Goal: Feedback & Contribution: Submit feedback/report problem

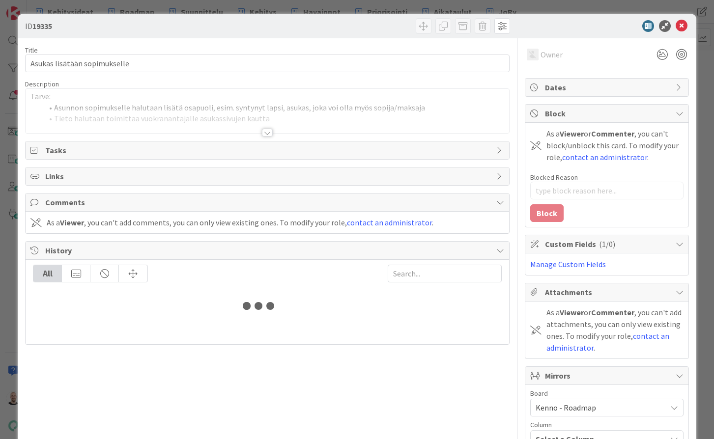
type input "18970"
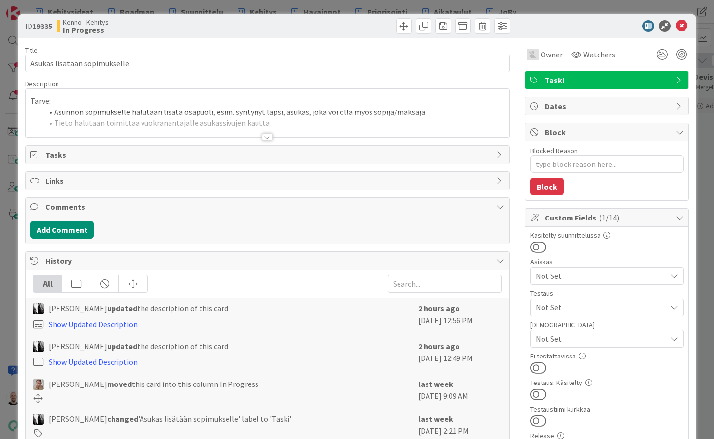
click at [284, 114] on div at bounding box center [267, 124] width 483 height 25
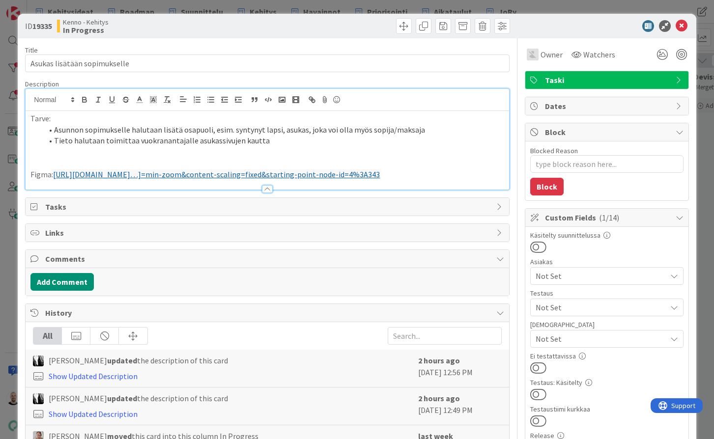
type textarea "x"
click at [150, 174] on link "https://www.figma.com/proto/8nkeArknswRheh0fKWhyRc/Asukassivut?page-id=0%3A1&no…" at bounding box center [216, 174] width 327 height 10
click at [201, 201] on link "https://www.figma.com/proto/8nkeArknswRheh0fKWhyRc/Asukassivut?page-id=0%3A1&no…" at bounding box center [214, 202] width 67 height 13
click at [51, 174] on p "Figma: https://www.figma.com/proto/8nkeArknswRheh0fKWhyRc/Asukassivut?page-id=0…" at bounding box center [266, 174] width 473 height 11
click at [203, 180] on p "Figma (asukassivut): https://www.figma.com/proto/8nkeArknswRheh0fKWhyRc/Asukass…" at bounding box center [266, 174] width 473 height 11
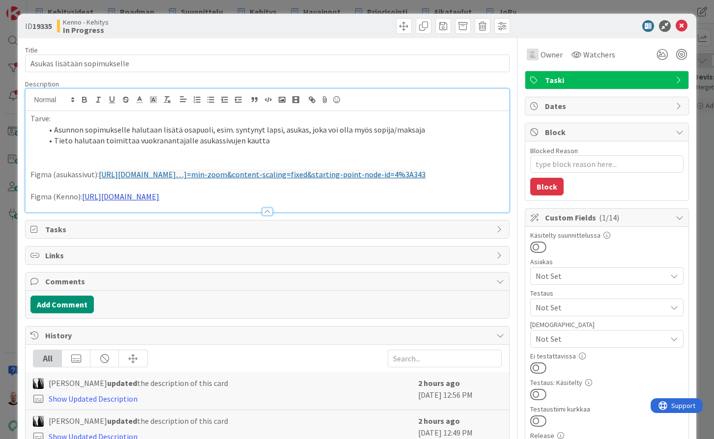
click at [159, 201] on link "https://www.figma.com/design/0IJ8fGlasErUUd7odgirDN/Sopimushallinta?node-id=147…" at bounding box center [120, 197] width 77 height 10
click at [292, 225] on link "https://www.figma.com/design/0IJ8fGlasErUUd7odgirDN/Sopimushallinta?node-id=147…" at bounding box center [258, 224] width 67 height 13
type textarea "x"
click at [306, 10] on div "ID 19335 Kenno - Kehitys In Progress Title 28 / 128 Asukas lisätään sopimuksell…" at bounding box center [357, 219] width 714 height 439
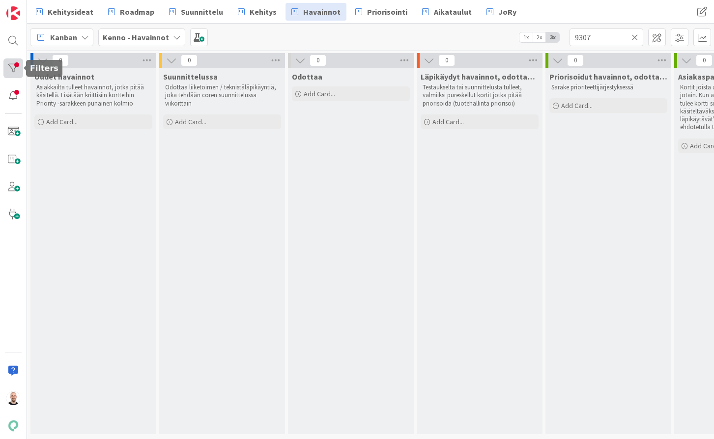
click at [6, 63] on div at bounding box center [13, 68] width 20 height 20
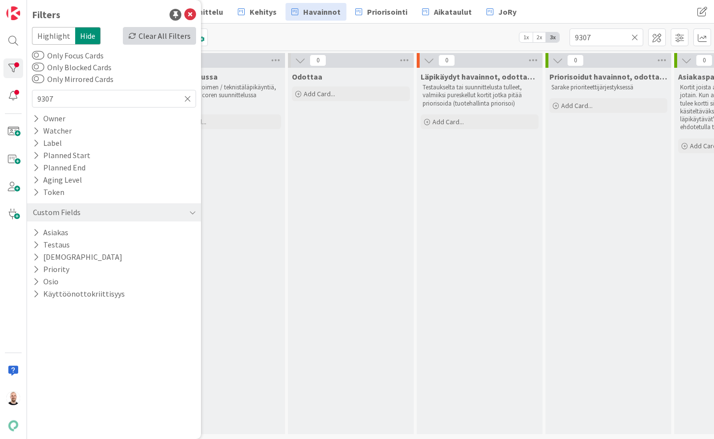
click at [177, 36] on div "Clear All Filters" at bounding box center [159, 36] width 73 height 18
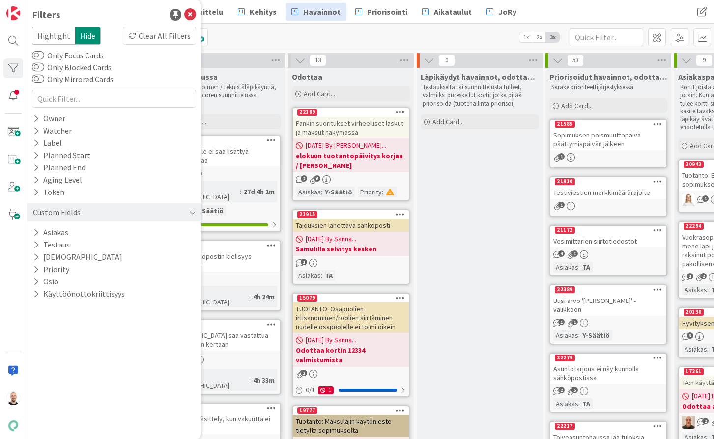
click at [251, 34] on div "Kanban Kenno - Havainnot 1x 2x 3x" at bounding box center [370, 37] width 687 height 27
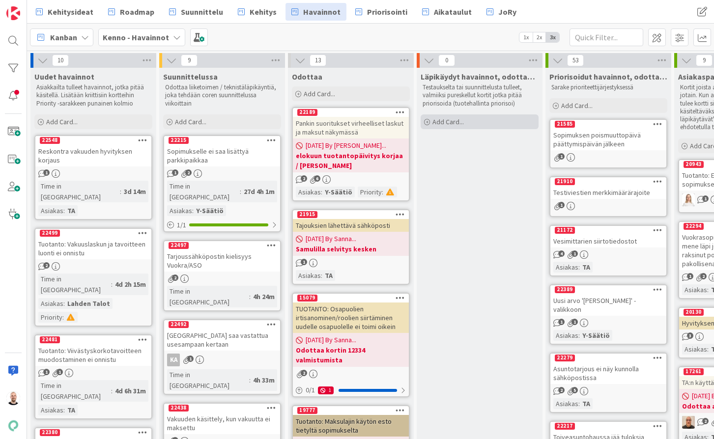
click at [473, 120] on div "Add Card..." at bounding box center [480, 121] width 118 height 15
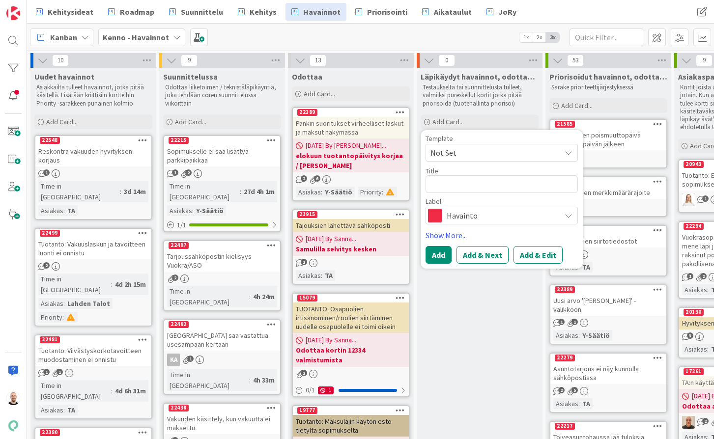
click at [461, 183] on textarea at bounding box center [501, 184] width 152 height 18
type textarea "x"
type textarea "A"
type textarea "x"
type textarea "As"
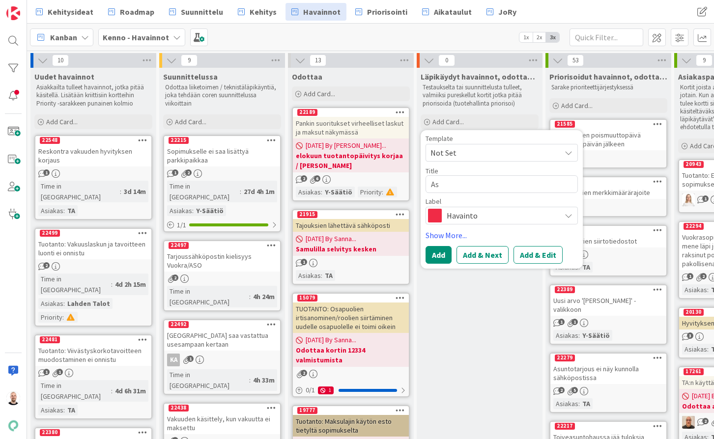
type textarea "x"
type textarea "Asu"
type textarea "x"
type textarea "Asuk"
type textarea "x"
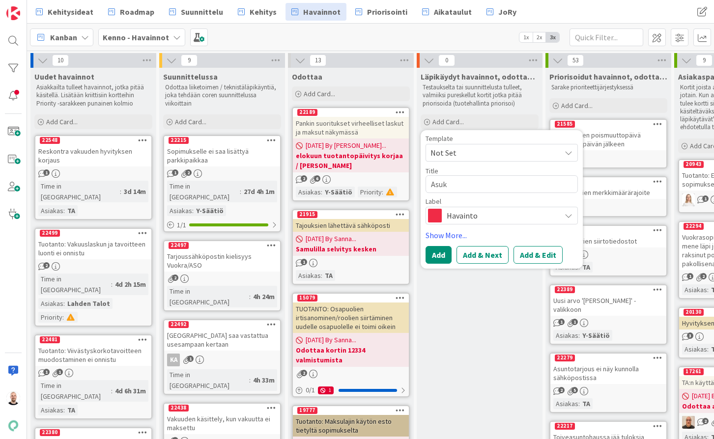
type textarea "Asuka"
type textarea "x"
type textarea "Asukas"
type textarea "x"
type textarea "Asukass"
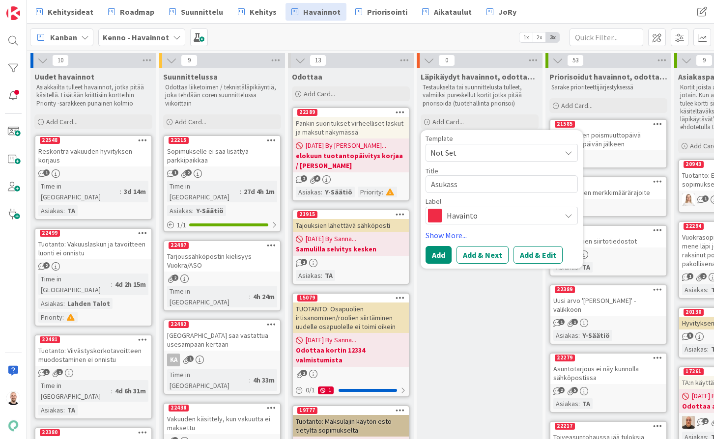
type textarea "x"
type textarea "Asukassi"
type textarea "x"
type textarea "Asukassiv"
type textarea "x"
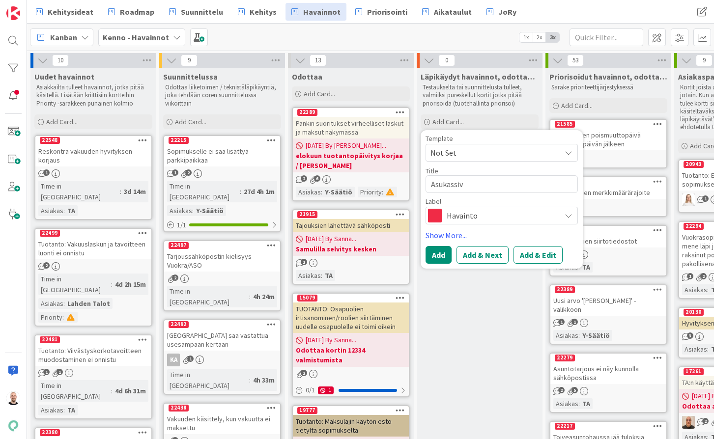
type textarea "Asukassivu"
type textarea "x"
type textarea "Asukassivut"
type textarea "x"
type textarea "Asukassivut:"
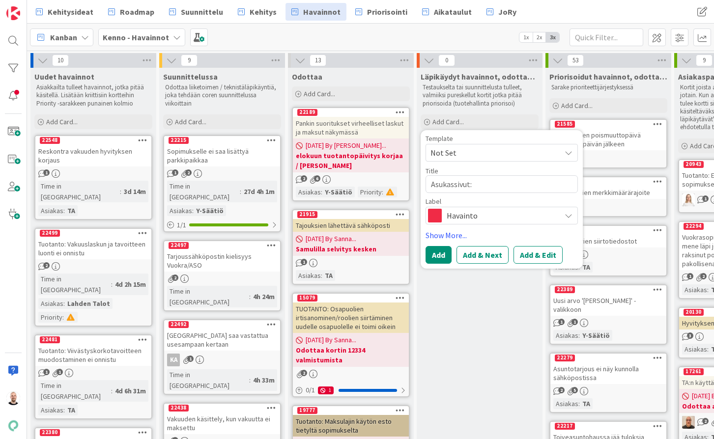
type textarea "x"
type textarea "Asukassivut:"
type textarea "x"
type textarea "Asukassivut: V"
type textarea "x"
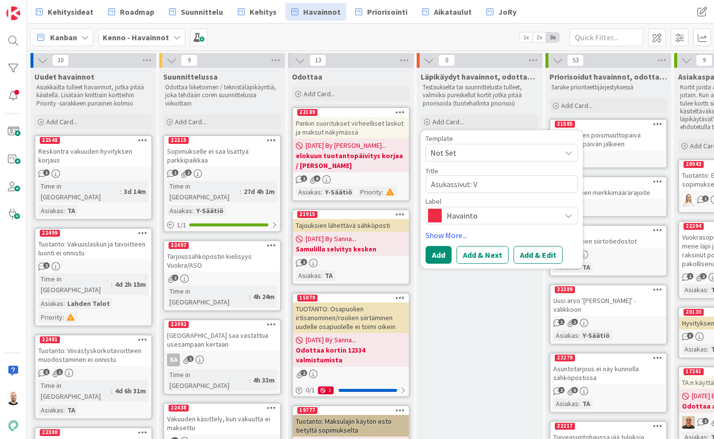
type textarea "Asukassivut: Vi"
type textarea "x"
type textarea "Asukassivut: Vii"
type textarea "x"
type textarea "Asukassivut: Vi"
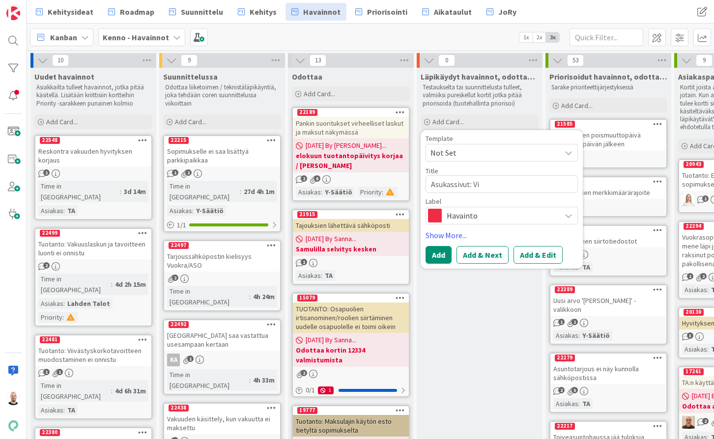
type textarea "x"
type textarea "Asukassivut: Vik"
type textarea "x"
type textarea "Asukassivut: Vika"
type textarea "x"
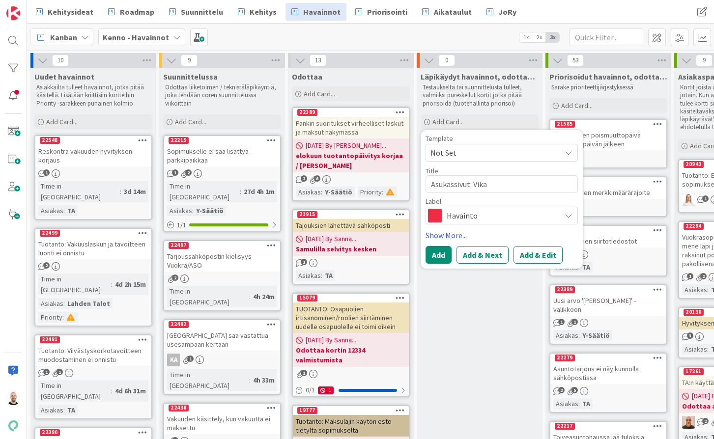
type textarea "Asukassivut: Vikai"
type textarea "x"
type textarea "Asukassivut: Vikail"
type textarea "x"
type textarea "Asukassivut: Vikailm"
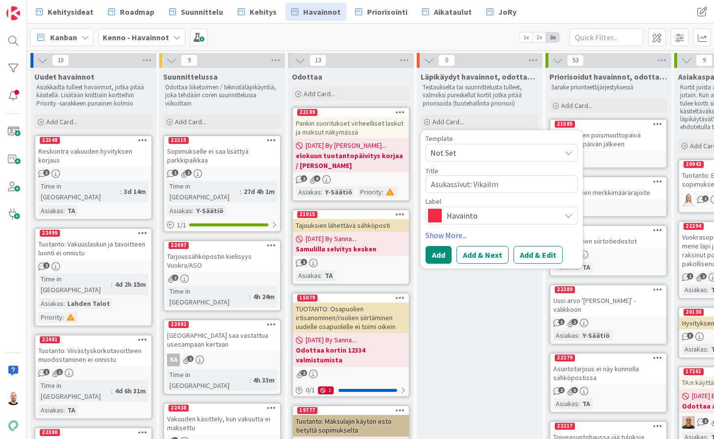
type textarea "x"
type textarea "Asukassivut: Vikailmo"
type textarea "x"
type textarea "Asukassivut: Vikailmoi"
type textarea "x"
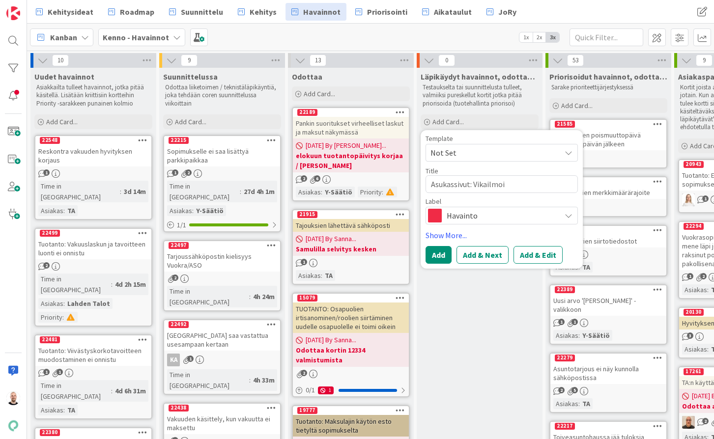
type textarea "Asukassivut: Vikailmoit"
type textarea "x"
type textarea "Asukassivut: Vikailmoitu"
type textarea "x"
type textarea "Asukassivut: Vikailmoitus"
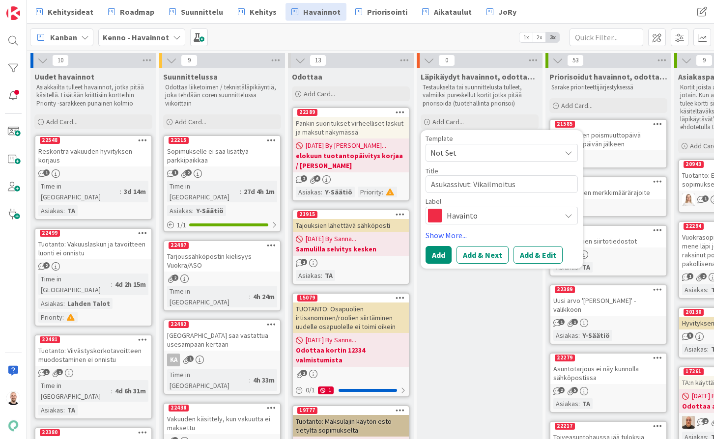
type textarea "x"
type textarea "Asukassivut: Vikailmoitus"
type textarea "x"
type textarea "Asukassivut: Vikailmoitus"
type textarea "x"
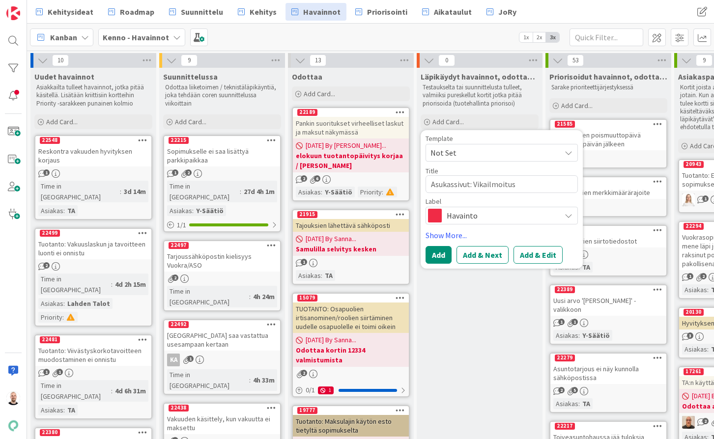
type textarea "Asukassivut: Vikailmoitusl"
type textarea "x"
type textarea "Asukassivut: Vikailmoituslo"
type textarea "x"
type textarea "Asukassivut: Vikailmoituslom"
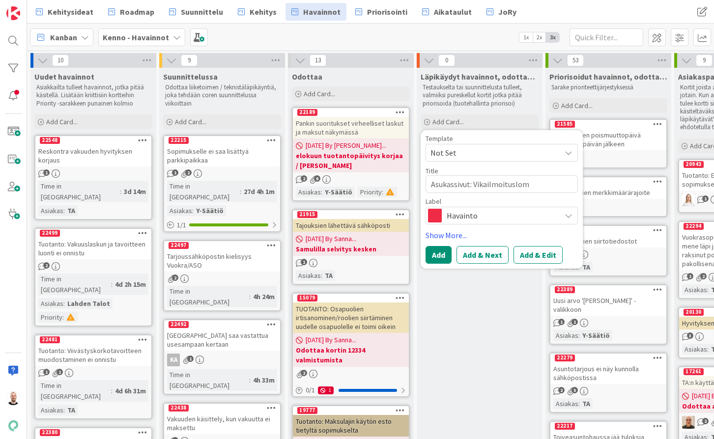
type textarea "x"
type textarea "Asukassivut: Vikailmoitusloma"
type textarea "x"
type textarea "Asukassivut: Vikailmoituslomak"
type textarea "x"
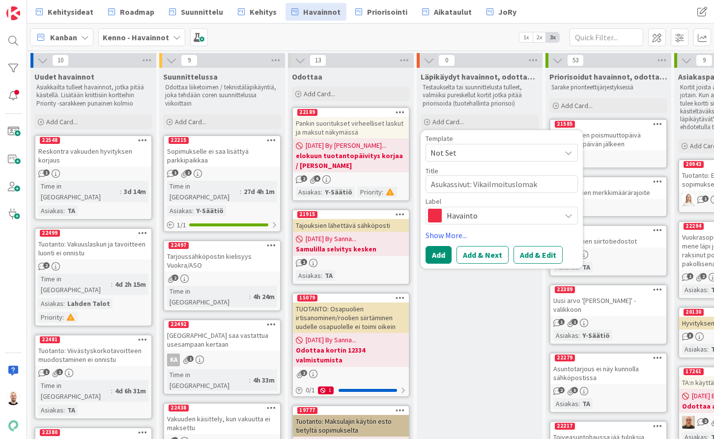
type textarea "Asukassivut: Vikailmoituslomakk"
type textarea "x"
type textarea "Asukassivut: Vikailmoituslomakke"
type textarea "x"
type textarea "Asukassivut: Vikailmoituslomakkee"
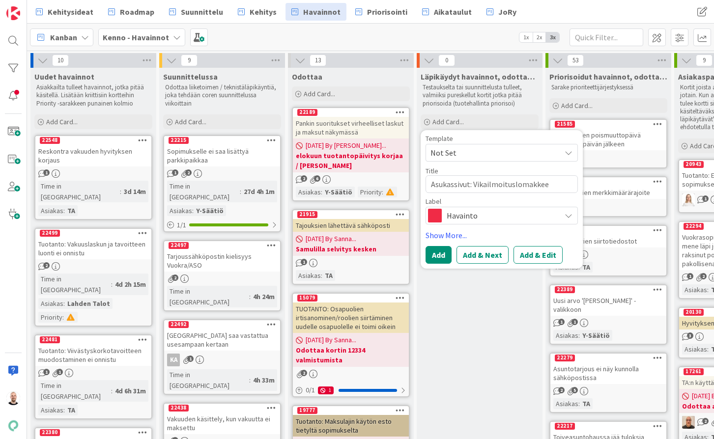
type textarea "x"
type textarea "Asukassivut: Vikailmoituslomakkeen"
type textarea "x"
type textarea "Asukassivut: Vikailmoituslomakkeen"
type textarea "x"
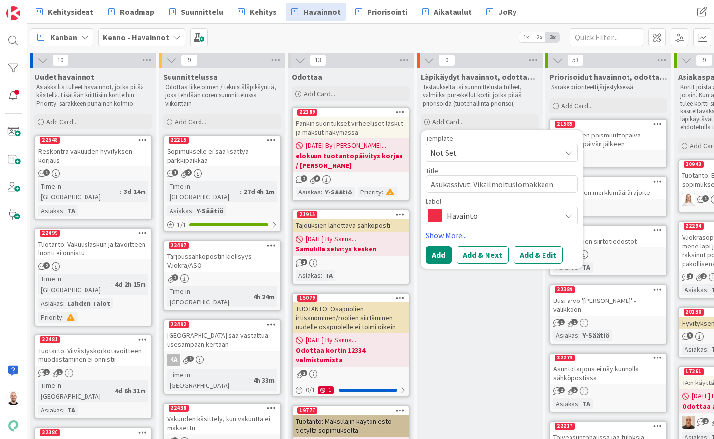
type textarea "Asukassivut: Vikailmoituslomakkeen v"
type textarea "x"
type textarea "Asukassivut: Vikailmoituslomakkeen vi"
type textarea "x"
type textarea "Asukassivut: Vikailmoituslomakkeen vie"
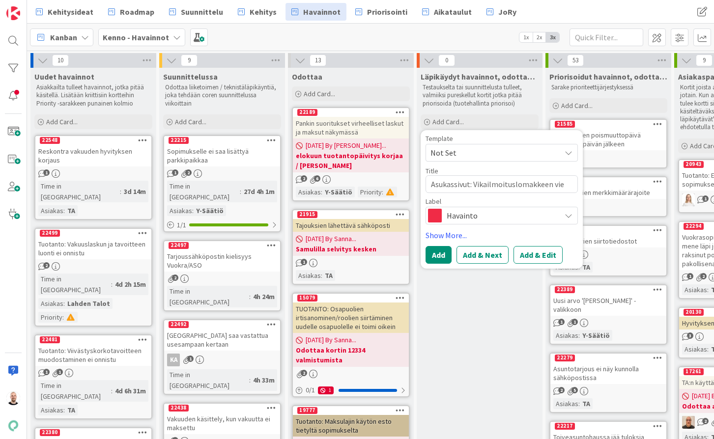
type textarea "x"
type textarea "Asukassivut: Vikailmoituslomakkeen vier"
type textarea "x"
type textarea "Asukassivut: Vikailmoituslomakkeen viere"
type textarea "x"
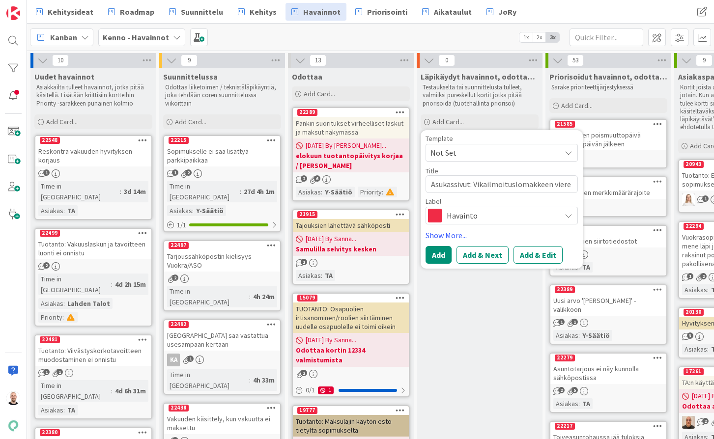
type textarea "Asukassivut: Vikailmoituslomakkeen vieree"
type textarea "x"
type textarea "Asukassivut: Vikailmoituslomakkeen viereen"
type textarea "x"
type textarea "Asukassivut: Vikailmoituslomakkeen viereen"
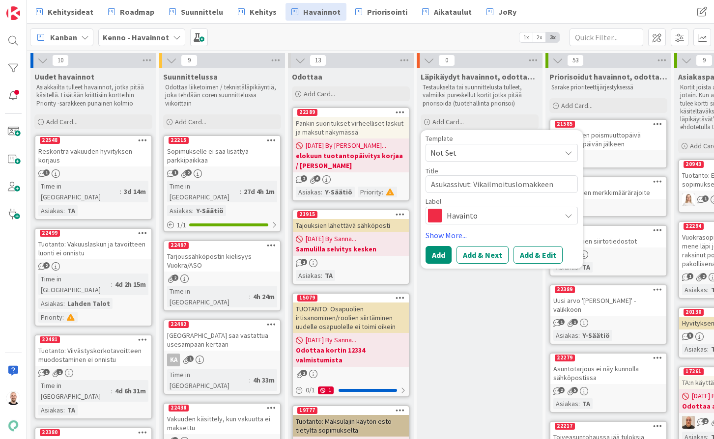
type textarea "x"
type textarea "Asukassivut: Vikailmoituslomakkeen viereen v"
type textarea "x"
type textarea "Asukassivut: Vikailmoituslomakkeen viereen va"
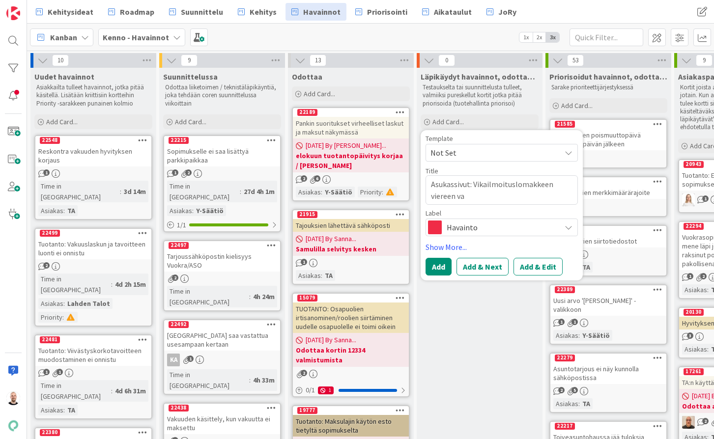
type textarea "x"
type textarea "Asukassivut: Vikailmoituslomakkeen viereen vai"
type textarea "x"
type textarea "Asukassivut: Vikailmoituslomakkeen viereen vain"
type textarea "x"
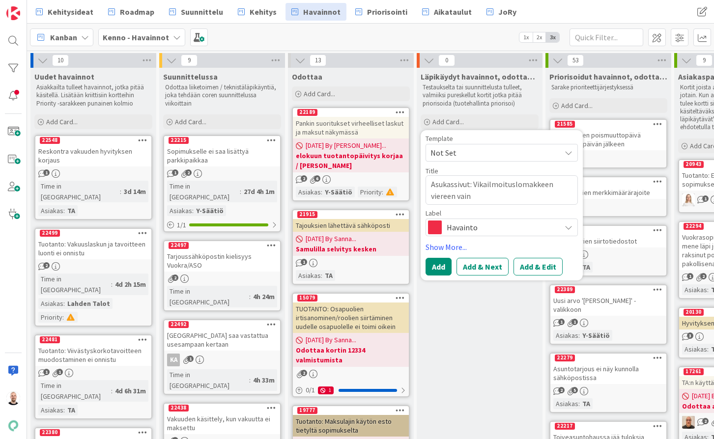
type textarea "Asukassivut: Vikailmoituslomakkeen viereen vain"
type textarea "x"
type textarea "Asukassivut: Vikailmoituslomakkeen viereen vain h"
type textarea "x"
type textarea "Asukassivut: Vikailmoituslomakkeen viereen vain hu"
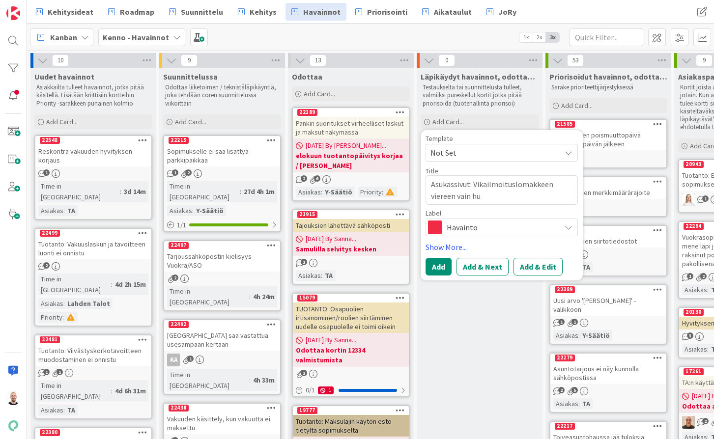
type textarea "x"
type textarea "Asukassivut: Vikailmoituslomakkeen viereen vain huo"
type textarea "x"
type textarea "Asukassivut: Vikailmoituslomakkeen viereen vain huol"
type textarea "x"
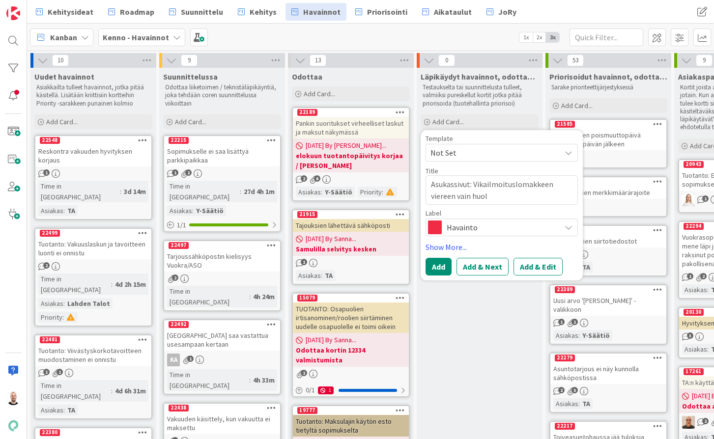
type textarea "Asukassivut: Vikailmoituslomakkeen viereen vain huolo"
type textarea "x"
type textarea "Asukassivut: Vikailmoituslomakkeen viereen vain huolon"
type textarea "x"
type textarea "Asukassivut: Vikailmoituslomakkeen viereen vain huolo"
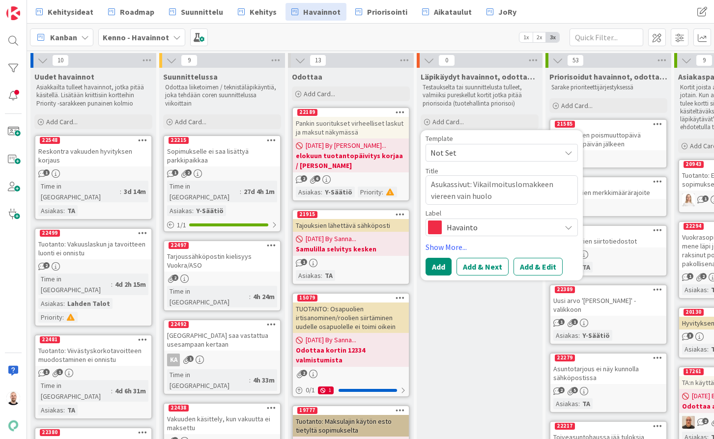
type textarea "x"
type textarea "Asukassivut: Vikailmoituslomakkeen viereen vain huol"
type textarea "x"
type textarea "Asukassivut: Vikailmoituslomakkeen viereen vain huoll"
type textarea "x"
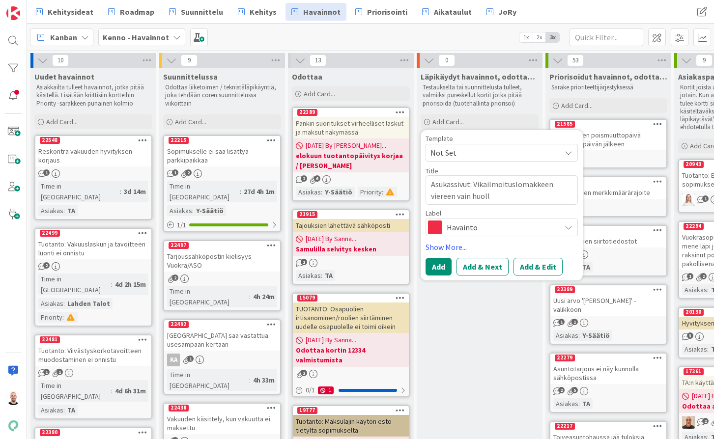
type textarea "Asukassivut: Vikailmoituslomakkeen viereen vain huollo"
type textarea "x"
type textarea "Asukassivut: Vikailmoituslomakkeen viereen vain huollon"
type textarea "x"
type textarea "Asukassivut: Vikailmoituslomakkeen viereen vain huollon"
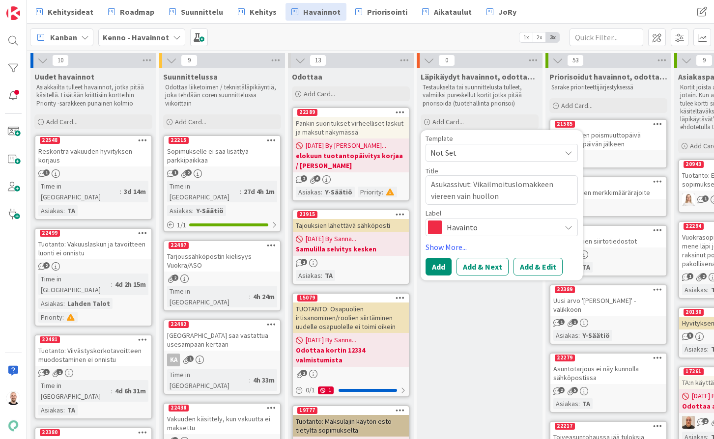
type textarea "x"
type textarea "Asukassivut: Vikailmoituslomakkeen viereen vain huollon y"
type textarea "x"
type textarea "Asukassivut: Vikailmoituslomakkeen viereen vain huollon yh"
type textarea "x"
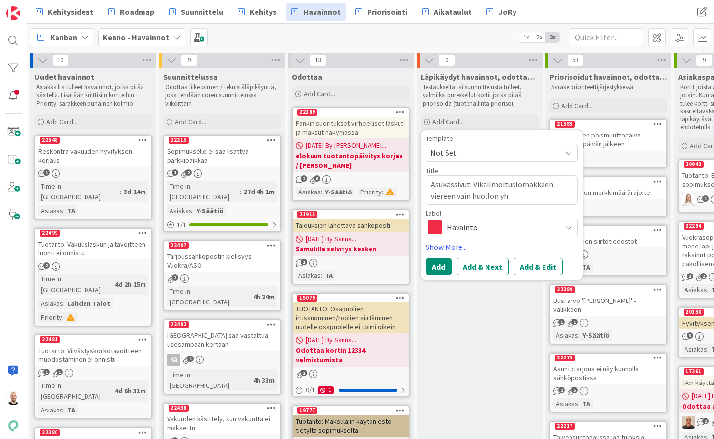
type textarea "Asukassivut: Vikailmoituslomakkeen viereen vain huollon yht"
type textarea "x"
type textarea "Asukassivut: Vikailmoituslomakkeen viereen vain huollon yhte"
type textarea "x"
type textarea "Asukassivut: Vikailmoituslomakkeen viereen vain huollon yhtey"
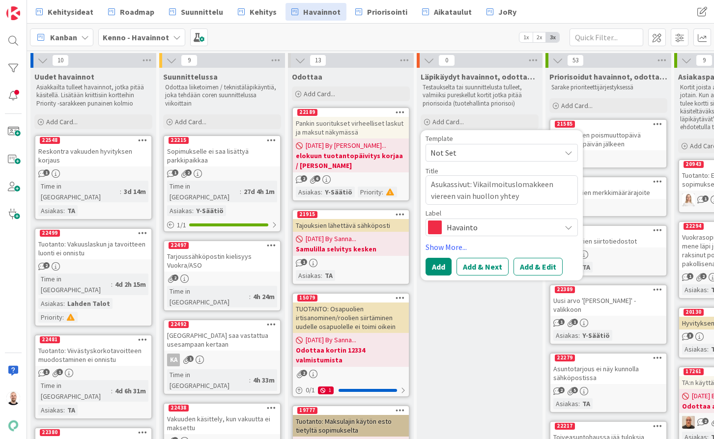
type textarea "x"
type textarea "Asukassivut: Vikailmoituslomakkeen viereen vain huollon yhteys"
type textarea "x"
type textarea "Asukassivut: Vikailmoituslomakkeen viereen vain huollon yhteyst"
type textarea "x"
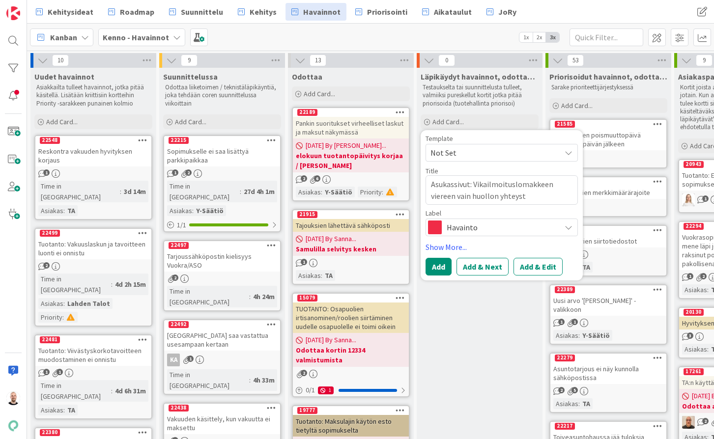
type textarea "Asukassivut: Vikailmoituslomakkeen viereen vain huollon yhteysti"
type textarea "x"
type textarea "Asukassivut: Vikailmoituslomakkeen viereen vain huollon yhteystie"
type textarea "x"
type textarea "Asukassivut: Vikailmoituslomakkeen viereen vain huollon yhteystied"
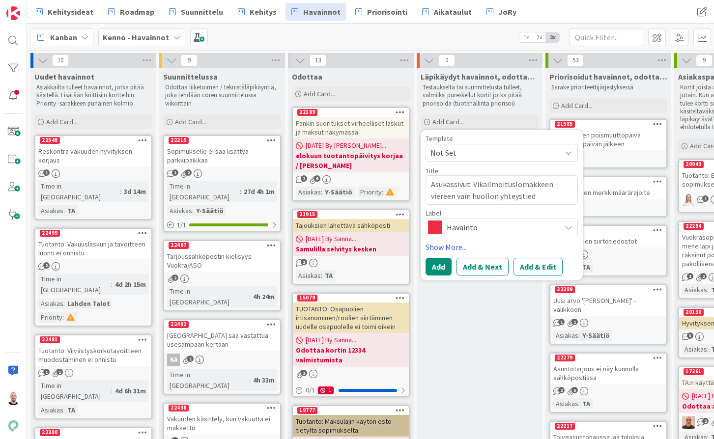
type textarea "x"
type textarea "Asukassivut: Vikailmoituslomakkeen viereen vain huollon yhteystiedo"
type textarea "x"
type textarea "Asukassivut: Vikailmoituslomakkeen viereen vain huollon yhteystiedot"
click at [532, 266] on button "Add & Edit" at bounding box center [537, 267] width 49 height 18
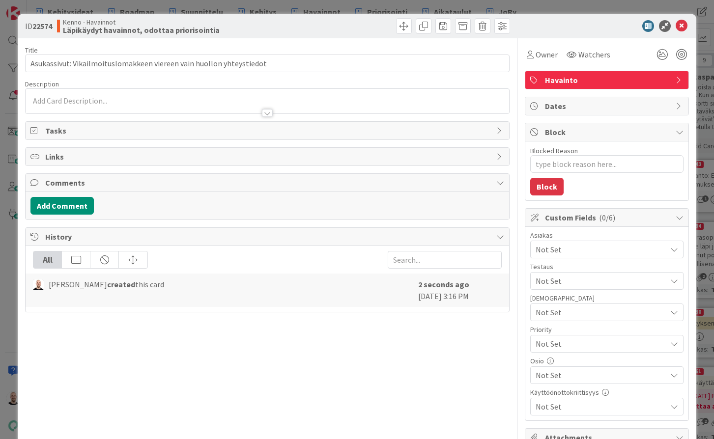
click at [592, 380] on span "Not Set" at bounding box center [600, 375] width 131 height 12
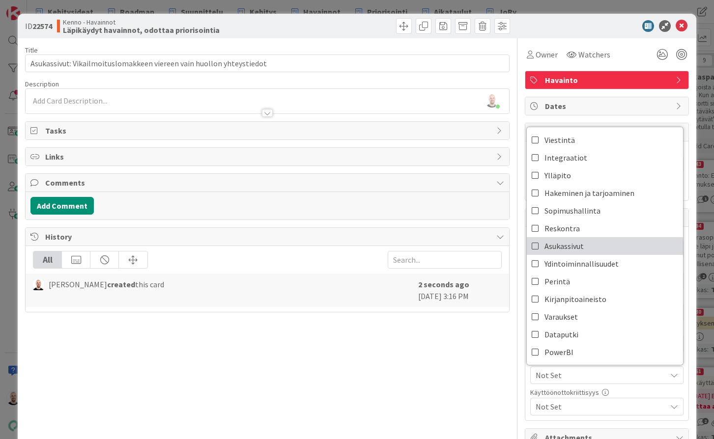
click at [587, 246] on link "Asukassivut" at bounding box center [605, 246] width 156 height 18
type textarea "x"
click at [120, 92] on div "[PERSON_NAME] just joined" at bounding box center [267, 101] width 483 height 25
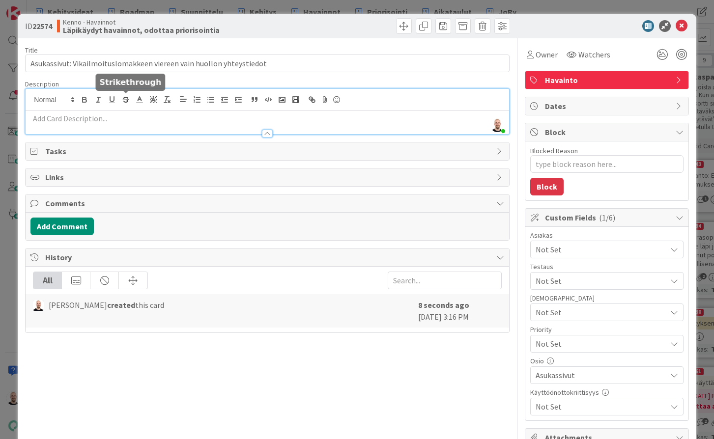
click at [122, 120] on p at bounding box center [266, 118] width 473 height 11
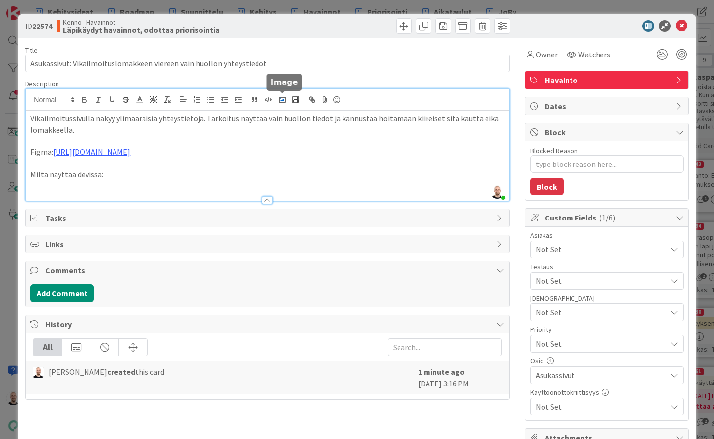
click at [282, 101] on polyline "button" at bounding box center [282, 100] width 4 height 2
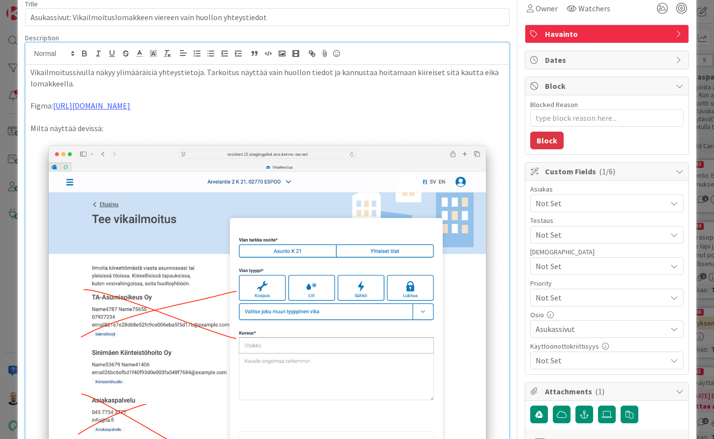
scroll to position [45, 0]
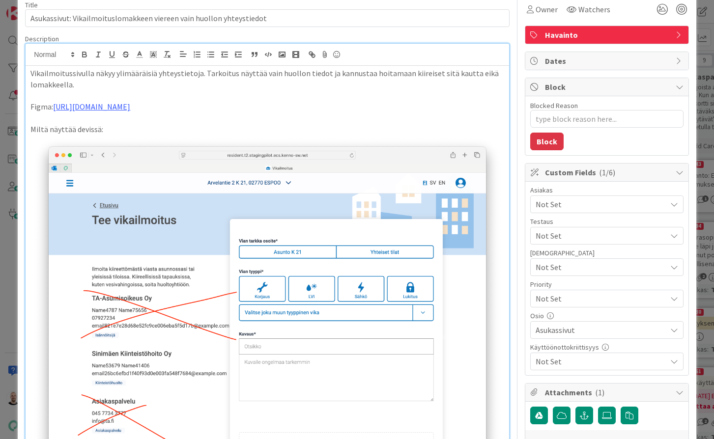
click at [98, 128] on p "Miltä näyttää devissä:" at bounding box center [266, 129] width 473 height 11
type textarea "x"
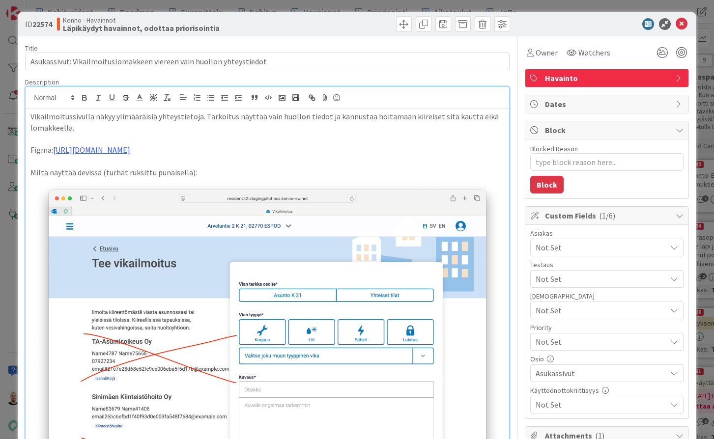
scroll to position [0, 0]
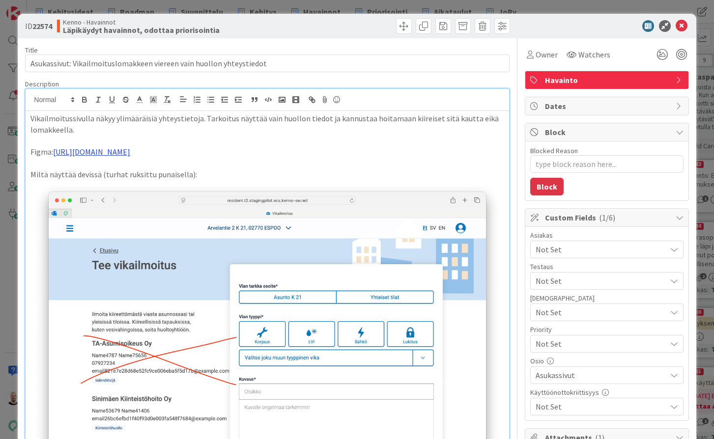
click at [130, 150] on link "[URL][DOMAIN_NAME]" at bounding box center [91, 152] width 77 height 10
click at [235, 166] on link "[URL][DOMAIN_NAME]" at bounding box center [216, 170] width 67 height 13
click at [412, 116] on p "Vikailmoitussivulla näkyy ylimääräisiä yhteystietoja. Tarkoitus näyttää vain hu…" at bounding box center [266, 124] width 473 height 22
